Goal: Transaction & Acquisition: Purchase product/service

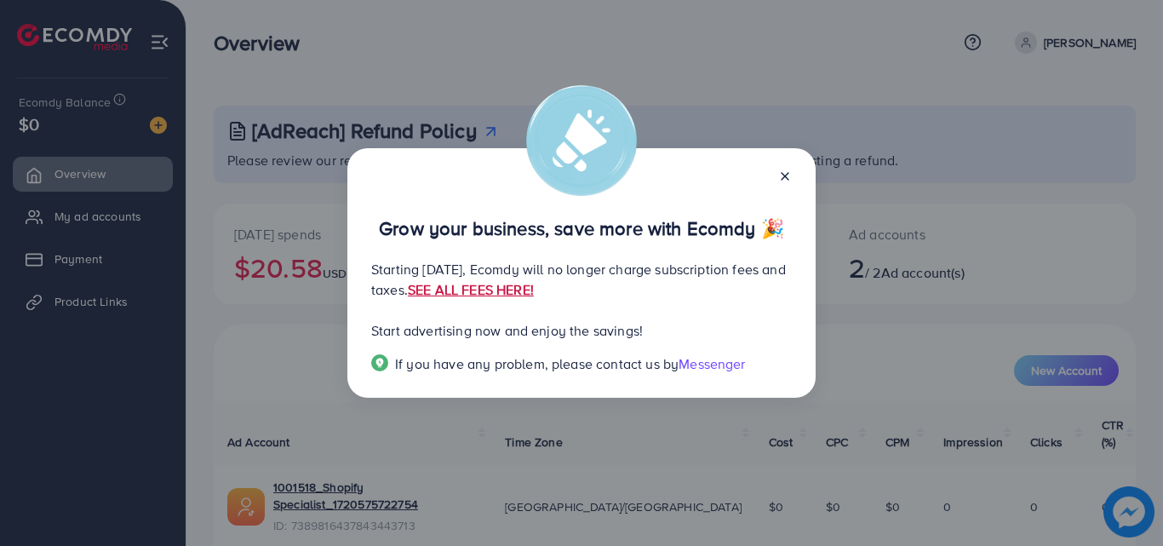
click at [534, 289] on link "SEE ALL FEES HERE!" at bounding box center [471, 289] width 126 height 19
click at [791, 175] on icon at bounding box center [785, 176] width 14 height 14
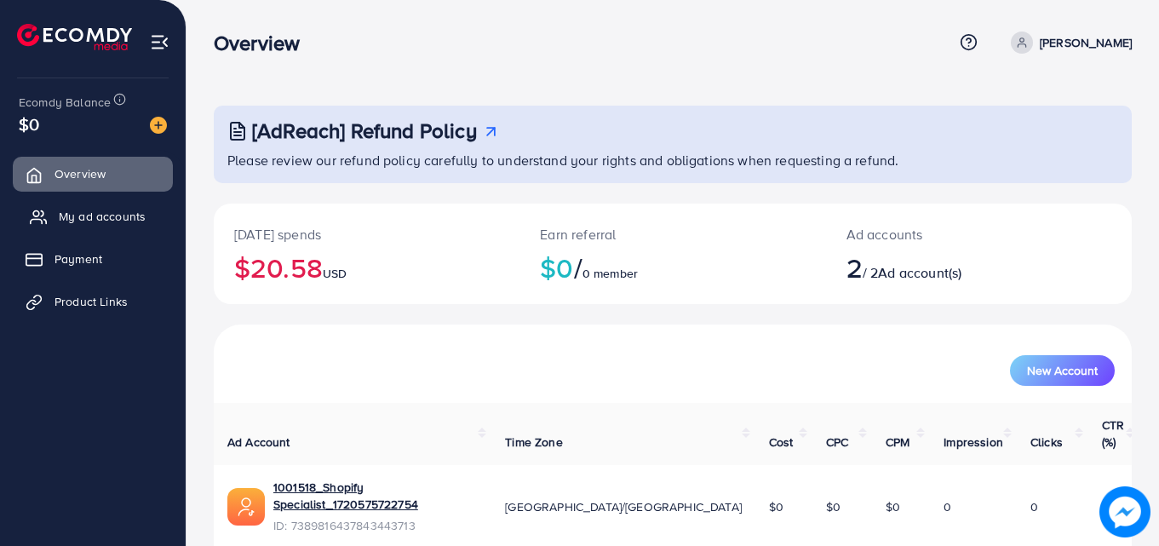
click at [96, 220] on span "My ad accounts" at bounding box center [102, 216] width 87 height 17
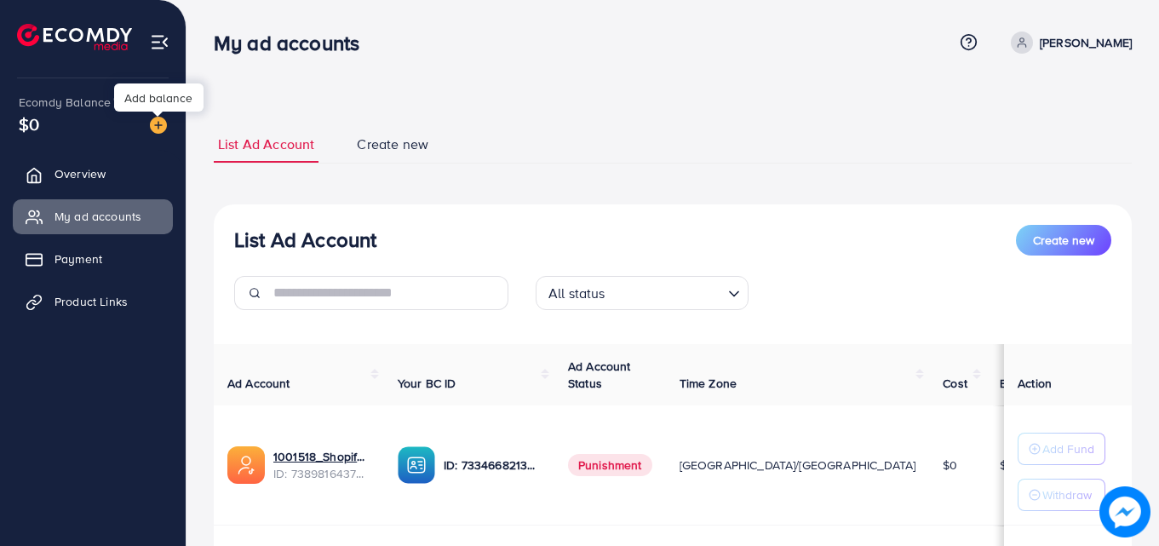
click at [164, 123] on img at bounding box center [158, 125] width 17 height 17
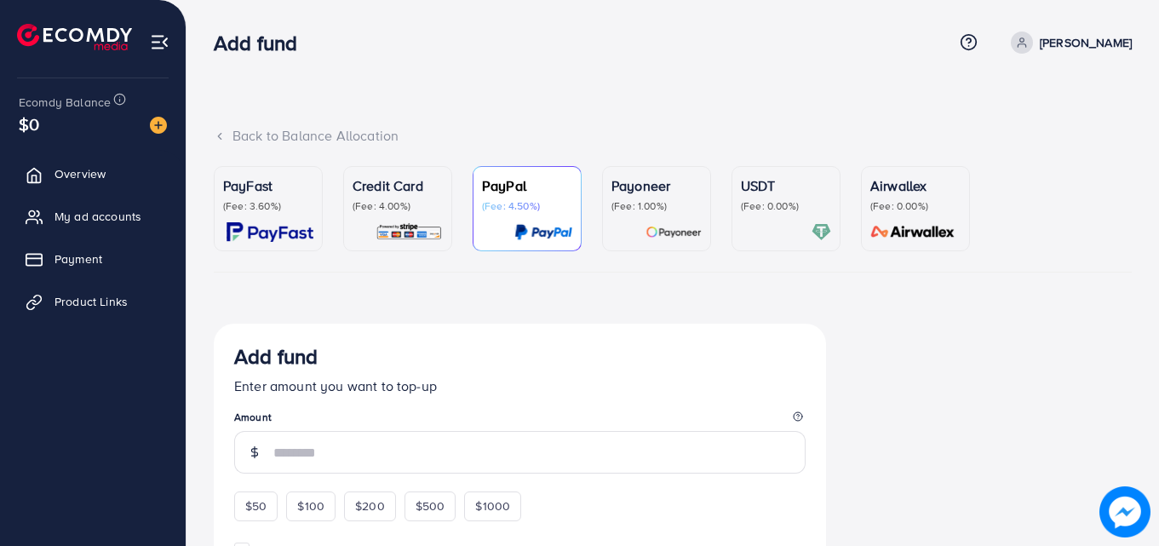
click at [268, 219] on div "PayFast (Fee: 3.60%)" at bounding box center [268, 208] width 90 height 66
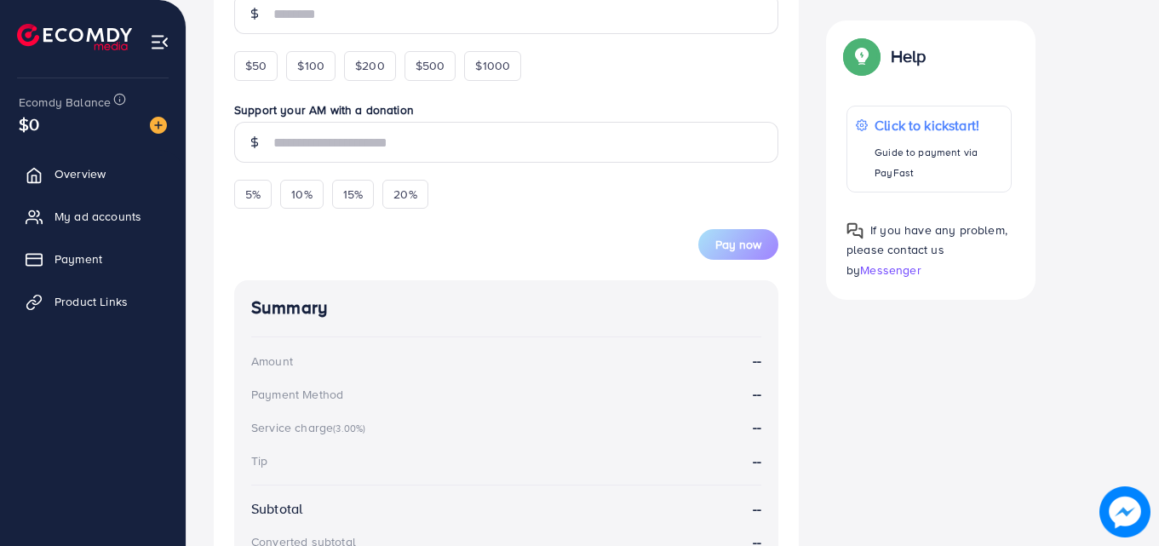
scroll to position [444, 0]
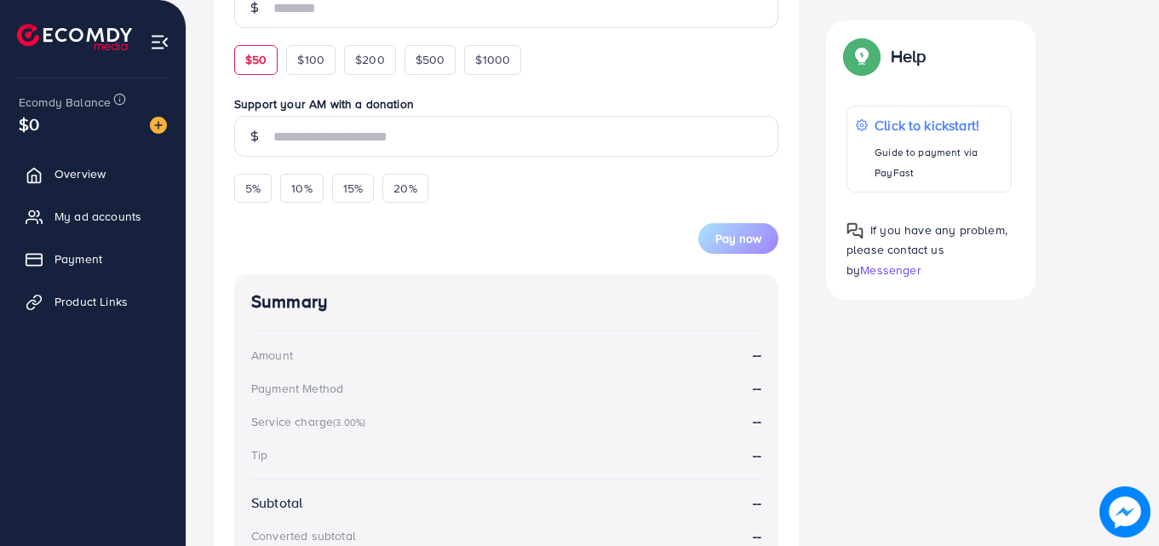
click at [243, 60] on div "$50" at bounding box center [255, 59] width 43 height 29
type input "**"
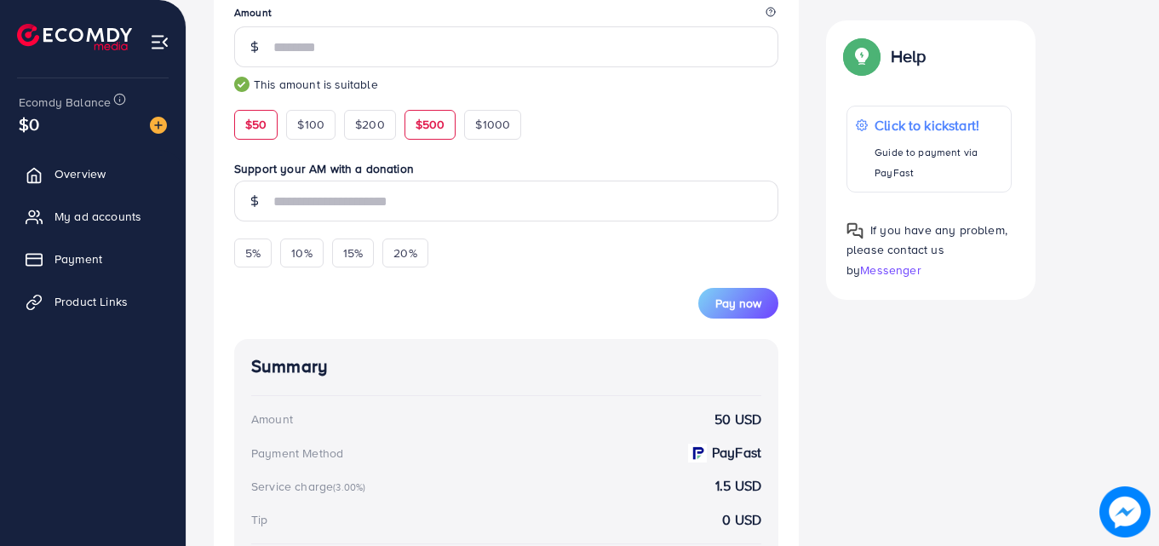
scroll to position [338, 0]
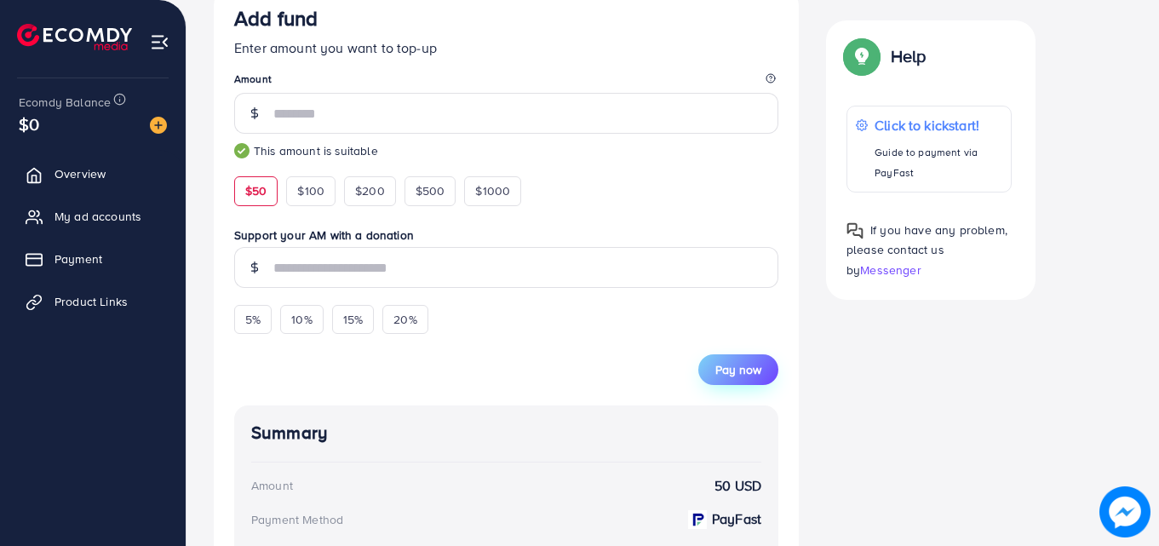
click at [724, 368] on span "Pay now" at bounding box center [738, 369] width 46 height 17
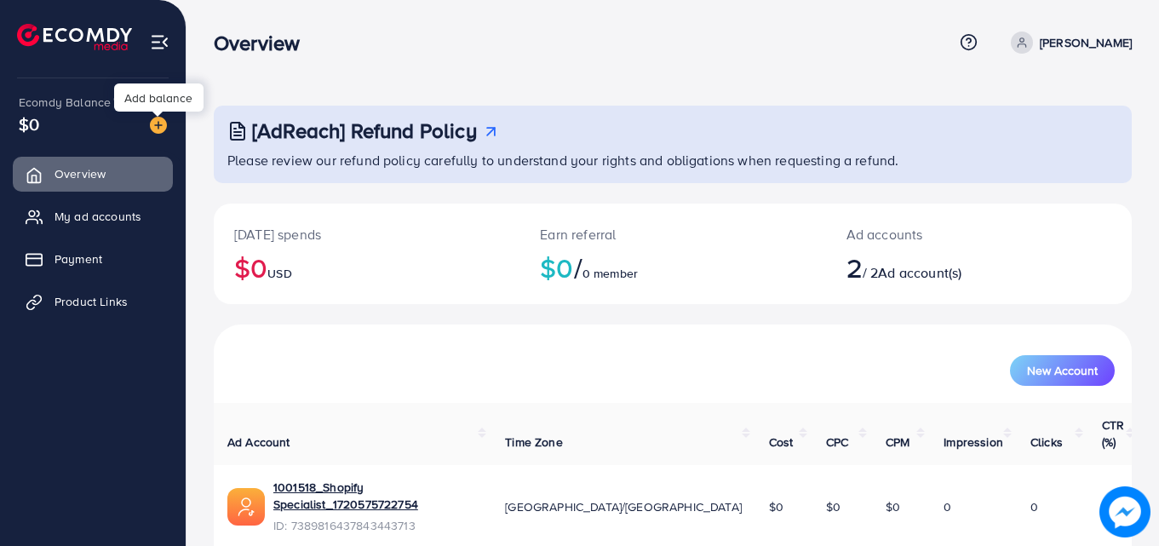
click at [153, 123] on img at bounding box center [158, 125] width 17 height 17
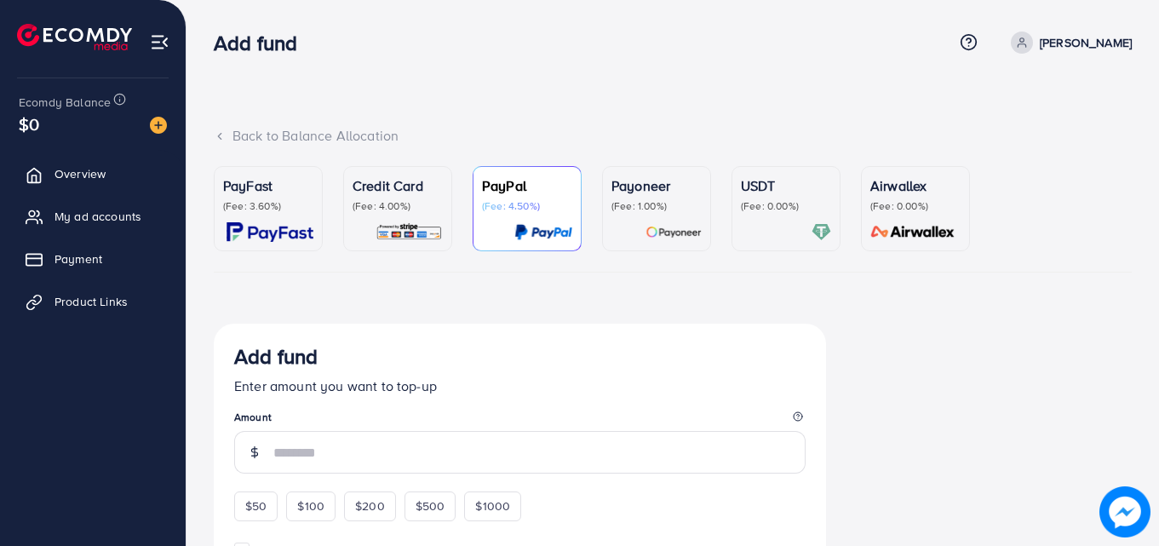
click at [248, 209] on p "(Fee: 3.60%)" at bounding box center [268, 206] width 90 height 14
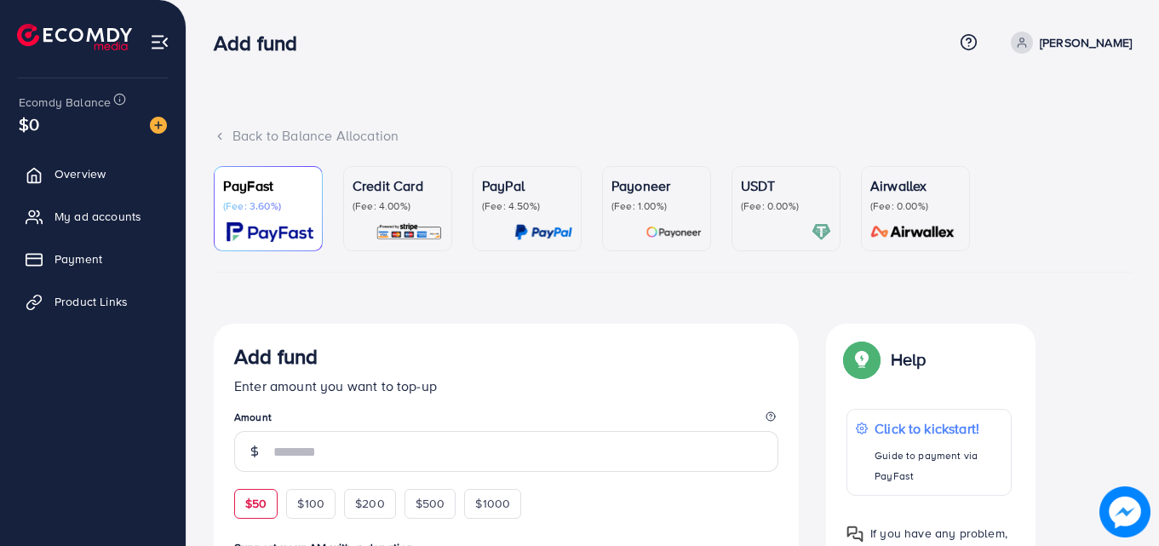
click at [255, 508] on span "$50" at bounding box center [255, 503] width 21 height 17
type input "**"
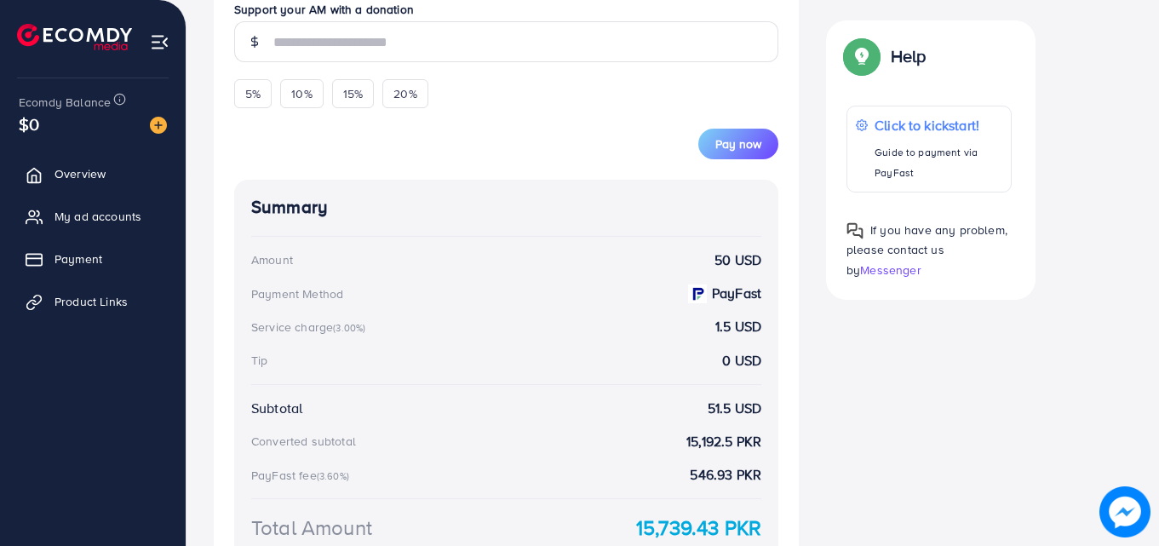
scroll to position [615, 0]
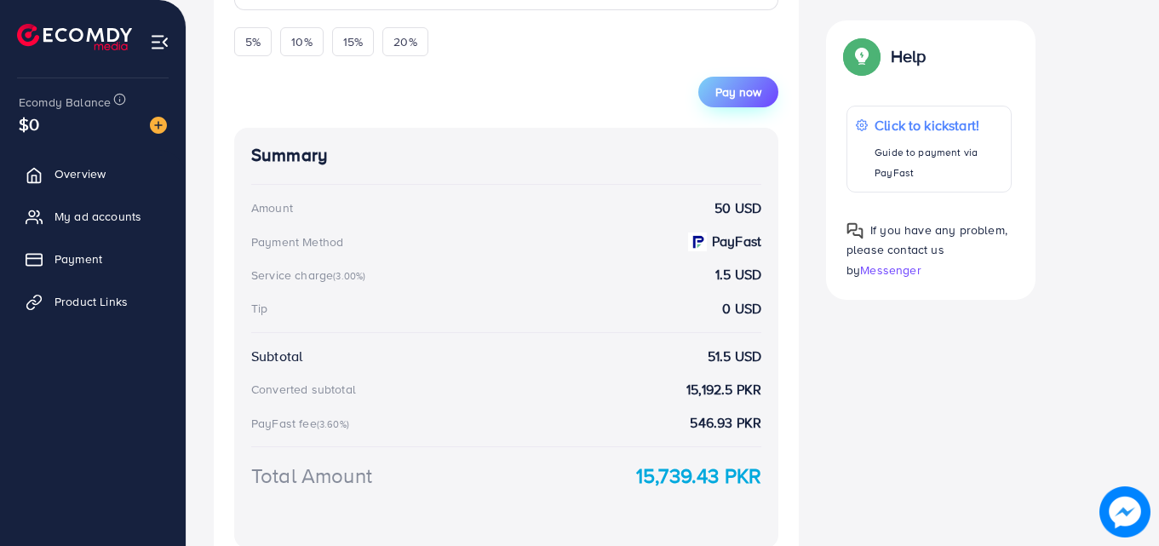
click at [747, 96] on span "Pay now" at bounding box center [738, 91] width 46 height 17
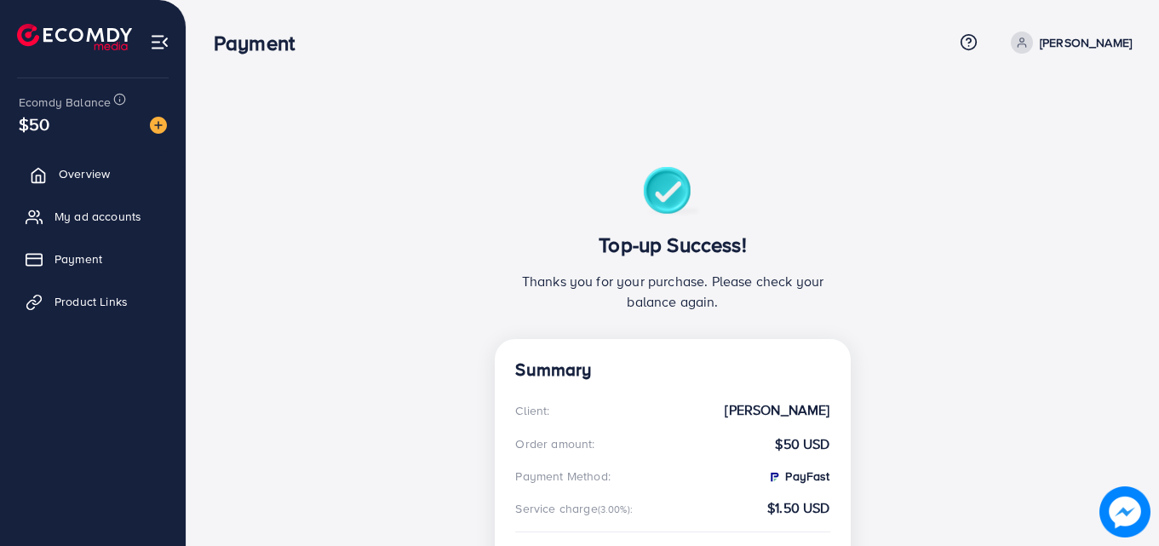
click at [78, 174] on span "Overview" at bounding box center [84, 173] width 51 height 17
